Goal: Transaction & Acquisition: Purchase product/service

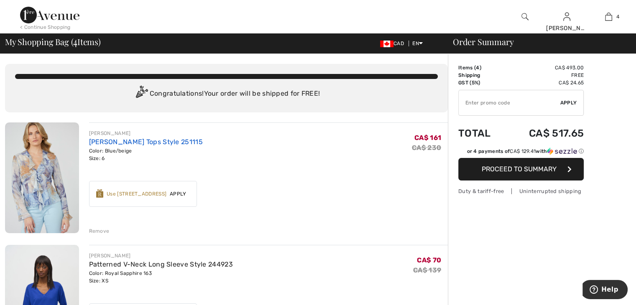
click at [92, 140] on link "[PERSON_NAME] Tops Style 251115" at bounding box center [146, 142] width 114 height 8
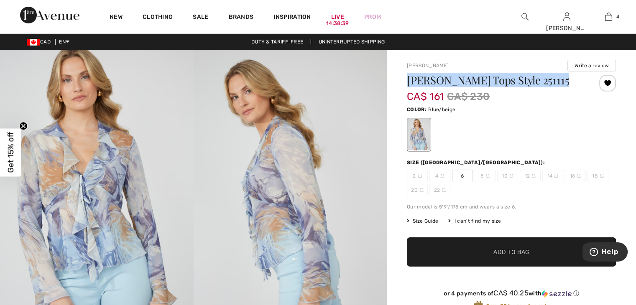
drag, startPoint x: 407, startPoint y: 77, endPoint x: 404, endPoint y: 97, distance: 20.2
copy div "Frank Lyman Tops Style 251115"
click at [197, 277] on img at bounding box center [291, 195] width 194 height 290
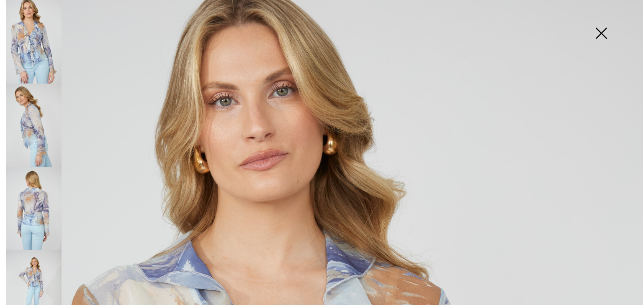
click at [599, 35] on img at bounding box center [601, 34] width 42 height 43
